Goal: Ask a question

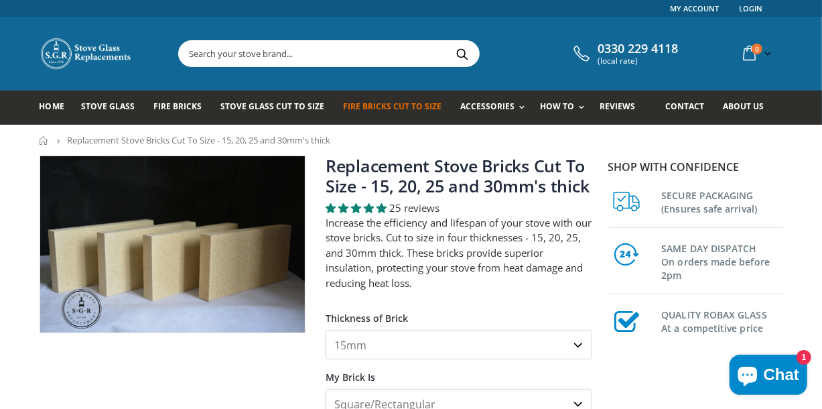
click at [775, 372] on span "Chat" at bounding box center [781, 374] width 35 height 20
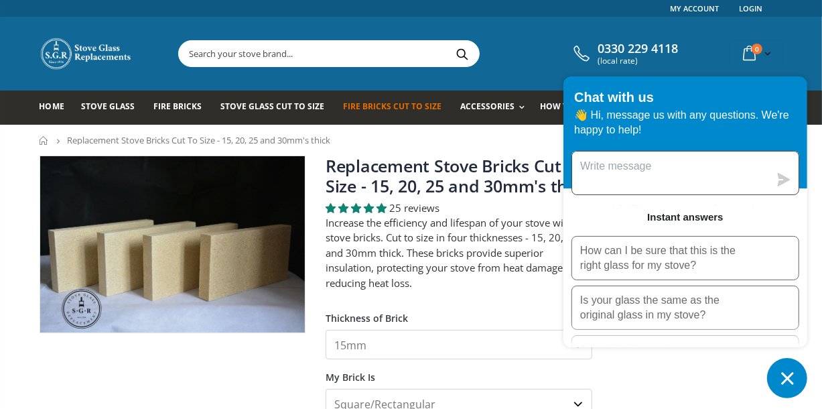
click at [663, 169] on textarea "Message us" at bounding box center [670, 172] width 197 height 43
type textarea "looking for fire bricks for multi fuel stove"
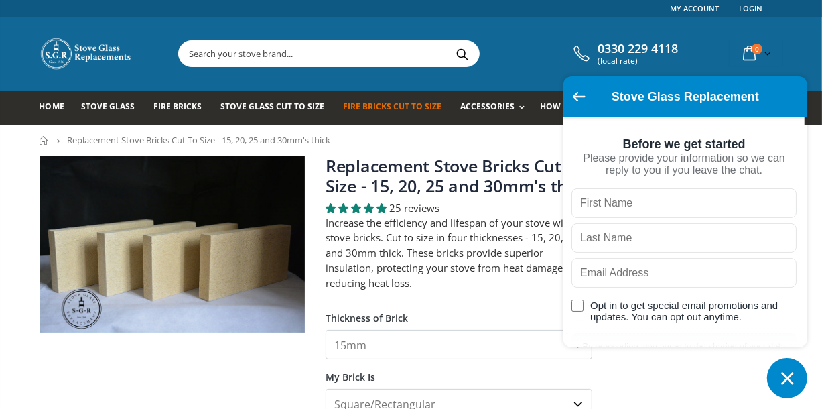
click at [652, 197] on input "text" at bounding box center [683, 202] width 225 height 29
type input "[PERSON_NAME]"
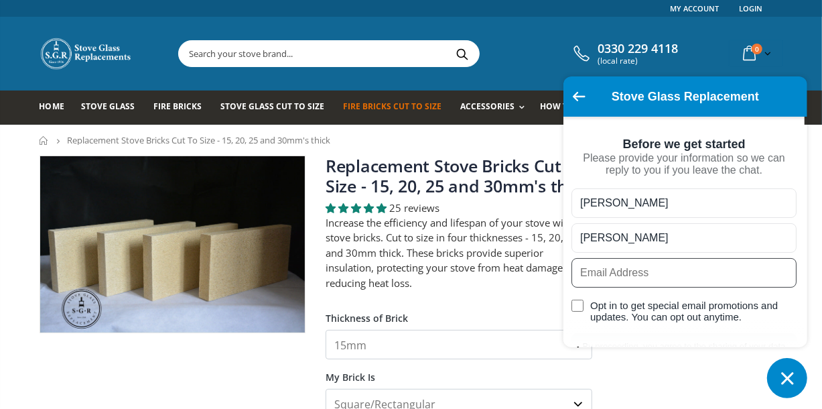
type input "[EMAIL_ADDRESS][DOMAIN_NAME]"
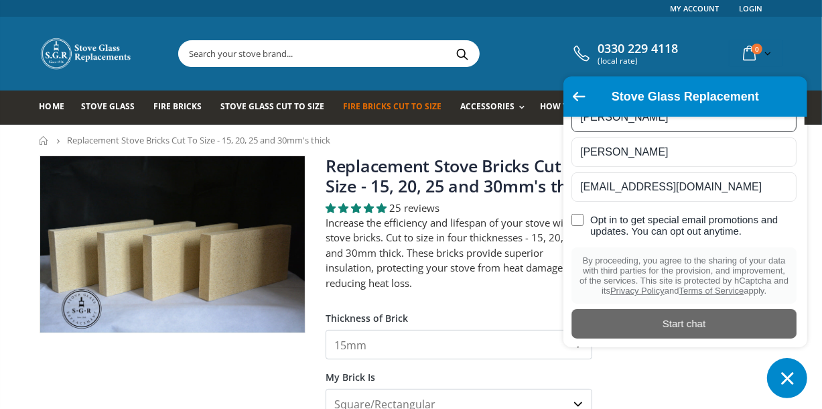
scroll to position [116, 0]
click at [701, 323] on div "Start chat" at bounding box center [683, 323] width 209 height 15
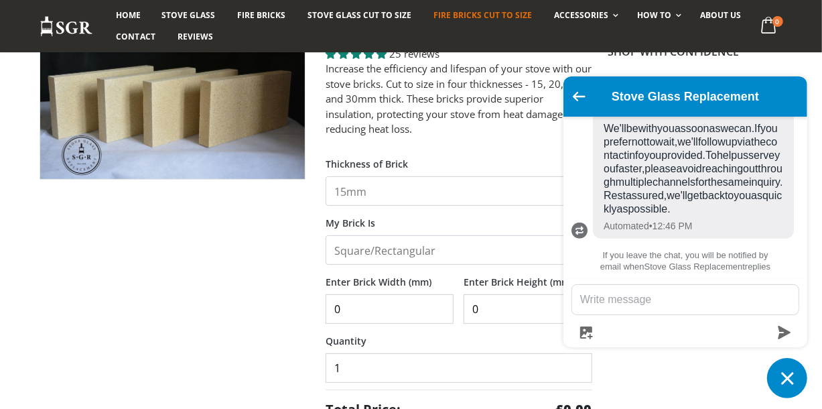
scroll to position [0, 0]
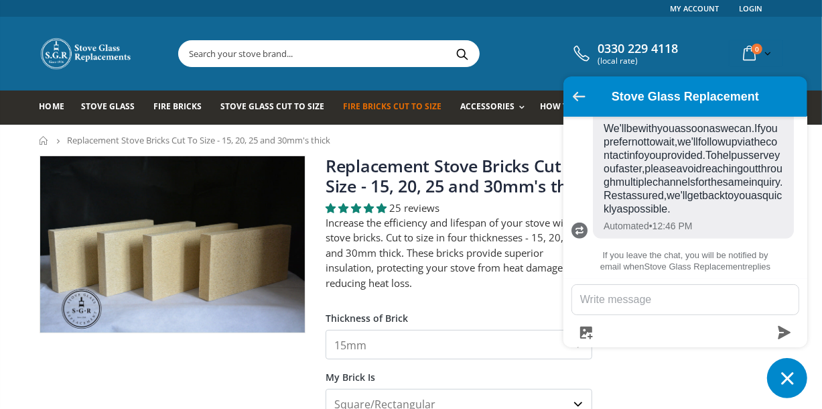
click at [577, 102] on button "Go back to the main screen" at bounding box center [579, 97] width 13 height 11
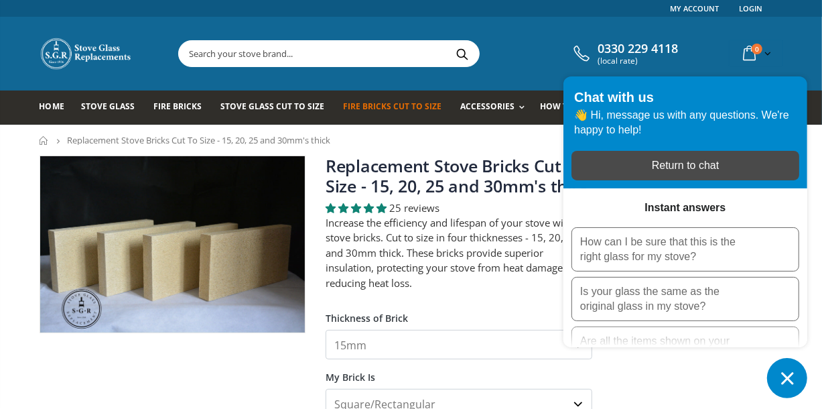
click at [717, 172] on div "Return to chat" at bounding box center [685, 165] width 212 height 15
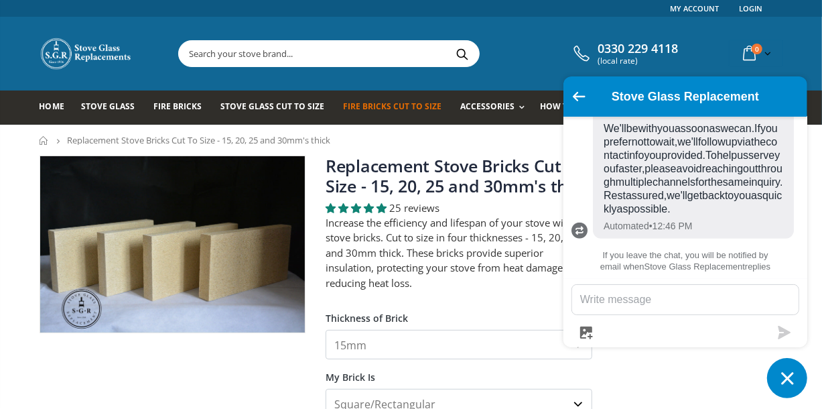
scroll to position [10, 0]
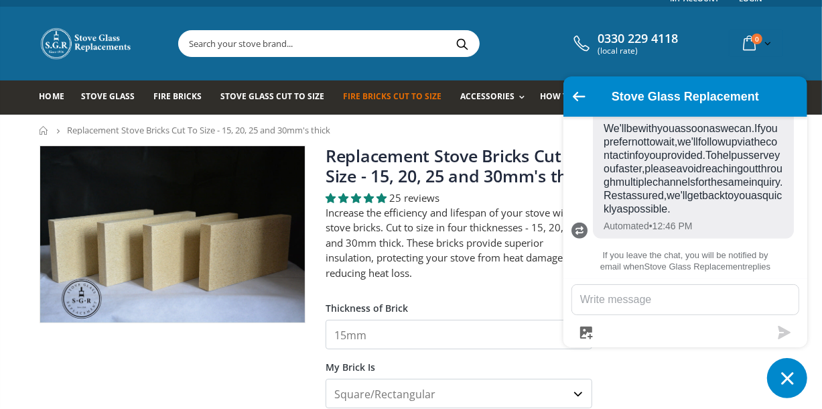
click at [577, 403] on select "Square/Rectangular Shaped (+£8)" at bounding box center [459, 392] width 267 height 29
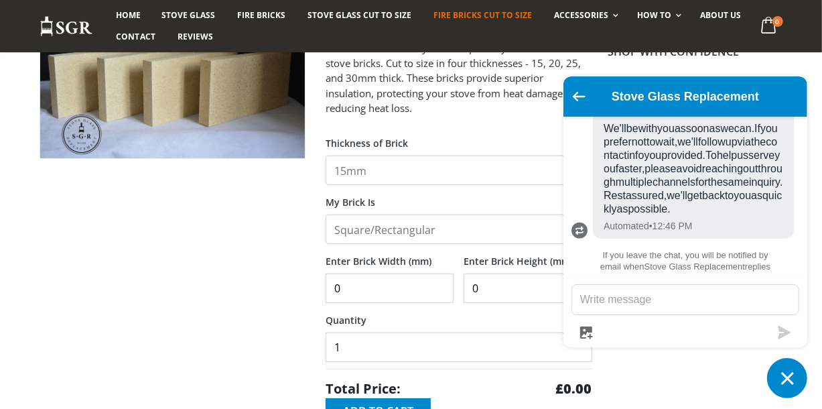
scroll to position [214, 0]
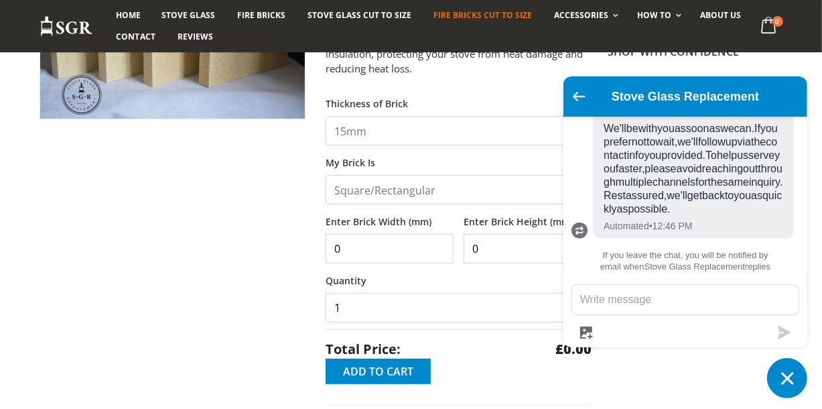
click at [577, 95] on icon "Go back to the main screen" at bounding box center [579, 96] width 13 height 9
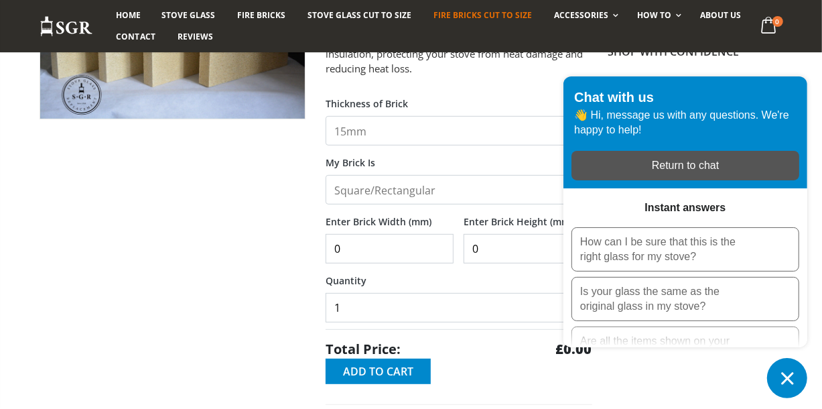
click at [800, 386] on button "Chat window" at bounding box center [787, 378] width 40 height 40
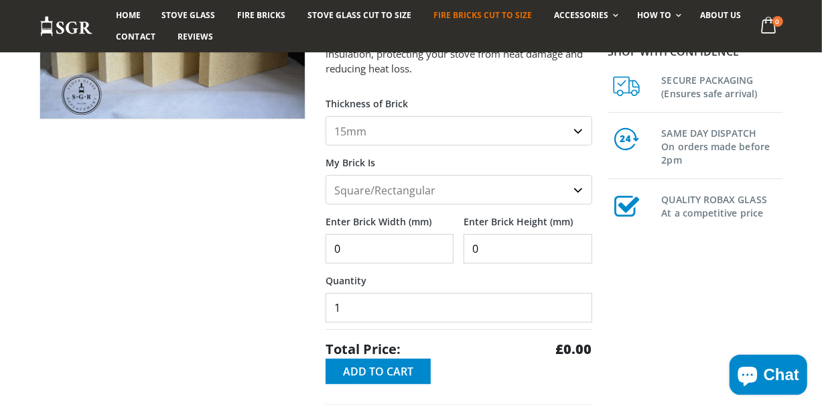
scroll to position [149, 0]
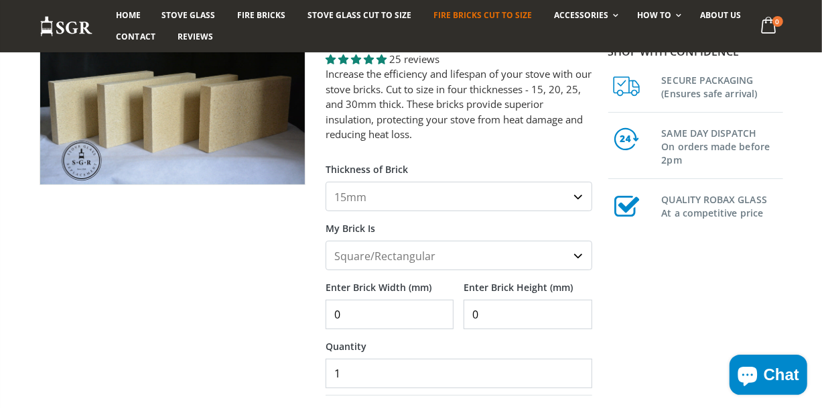
click at [577, 200] on select "15mm 20mm 25mm 30mm" at bounding box center [459, 196] width 267 height 29
select select "25mm"
click at [326, 182] on select "15mm 20mm 25mm 30mm" at bounding box center [459, 196] width 267 height 29
click at [579, 256] on select "Square/Rectangular Shaped (+£8)" at bounding box center [459, 254] width 267 height 29
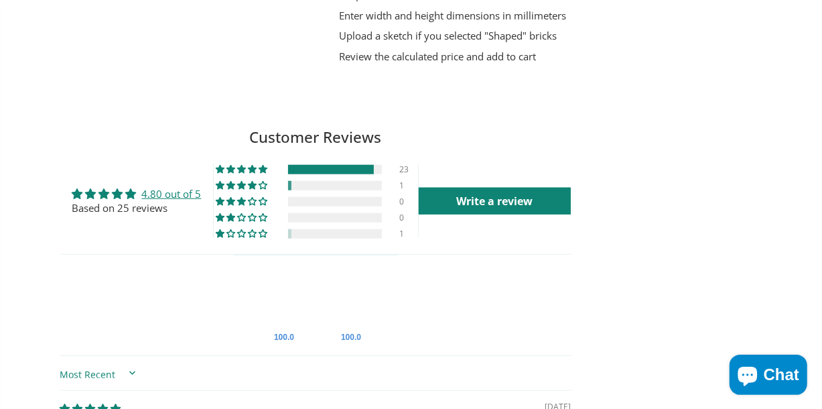
scroll to position [0, 0]
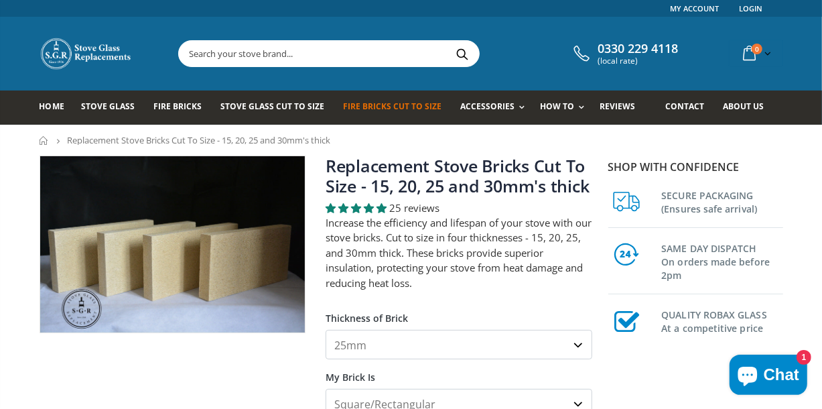
click at [770, 371] on span "Chat" at bounding box center [781, 374] width 35 height 20
